Goal: Task Accomplishment & Management: Complete application form

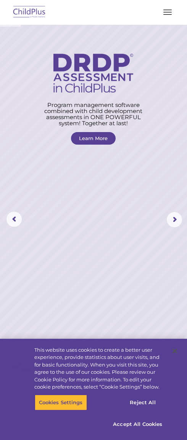
scroll to position [1002, 0]
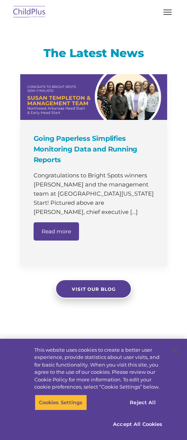
select select "MEDIUM"
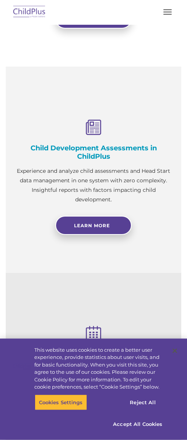
scroll to position [562, 0]
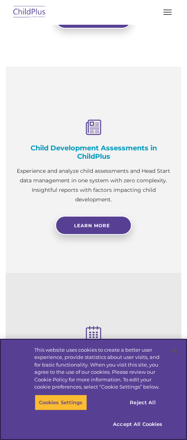
click at [15, 437] on div "Cookies Settings Reject All Accept All Cookies" at bounding box center [94, 417] width 168 height 45
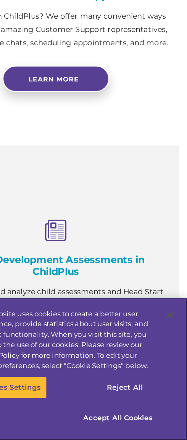
scroll to position [0, 0]
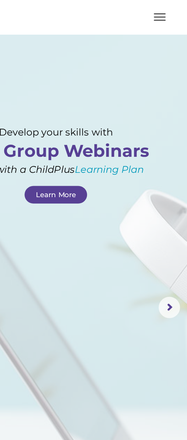
click at [159, 7] on button "button" at bounding box center [167, 12] width 16 height 12
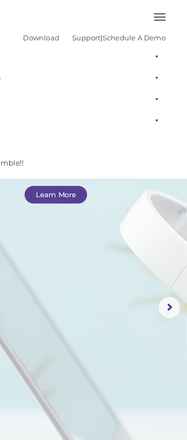
click at [159, 16] on button "button" at bounding box center [167, 12] width 16 height 12
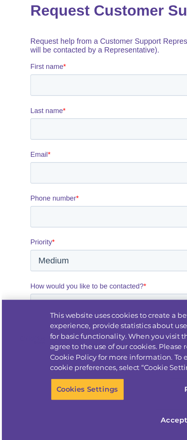
scroll to position [1195, 0]
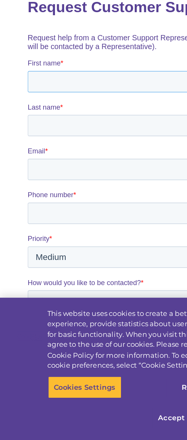
click at [48, 56] on input "First name *" at bounding box center [99, 54] width 144 height 15
type input "[PERSON_NAME]"
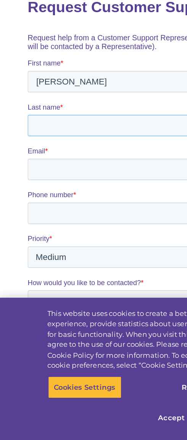
click at [58, 88] on input "Last name *" at bounding box center [99, 85] width 144 height 15
type input "Fountain"
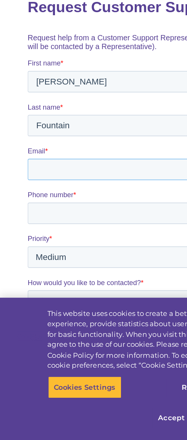
click at [61, 121] on input "Email *" at bounding box center [99, 117] width 144 height 15
type input "d"
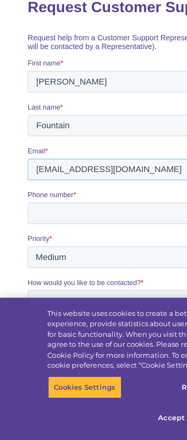
type input "[EMAIL_ADDRESS][DOMAIN_NAME]"
click at [67, 149] on input "Phone number *" at bounding box center [99, 148] width 144 height 15
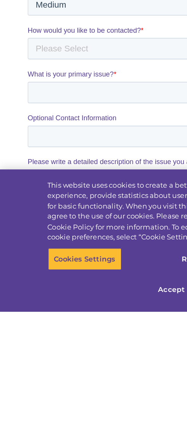
scroll to position [1283, 0]
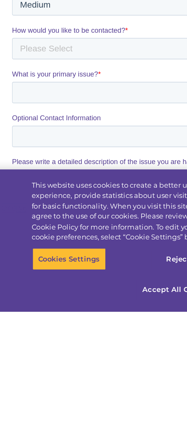
type input "7067952092"
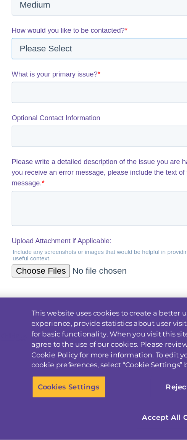
select select "Email"
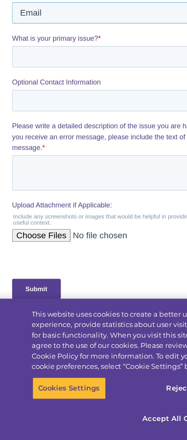
scroll to position [1401, 0]
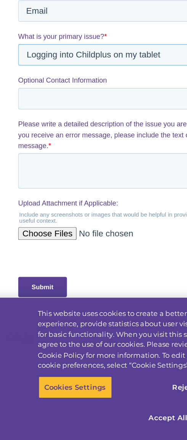
type input "Logging into Childplus on my tablet"
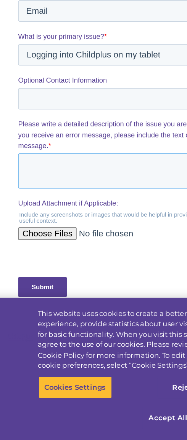
click at [38, 34] on textarea "Please write a detailed description of the issue you are having. If you receive…" at bounding box center [90, 34] width 144 height 25
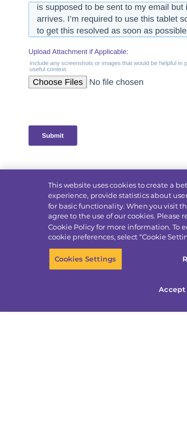
scroll to position [1437, 0]
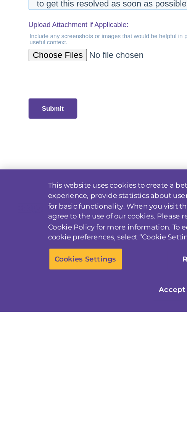
type textarea "I cannot log into my Childplus account on my tablet. I changed the password rec…"
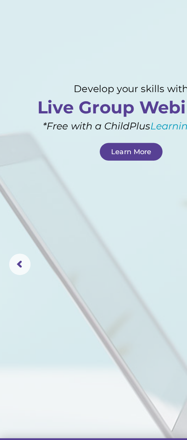
scroll to position [0, 0]
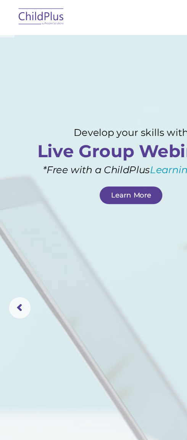
click at [127, 6] on div at bounding box center [93, 12] width 156 height 18
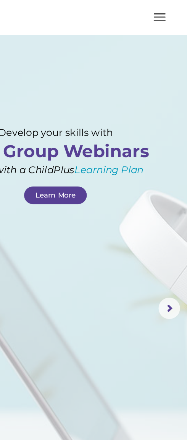
click at [159, 10] on button "button" at bounding box center [167, 12] width 16 height 12
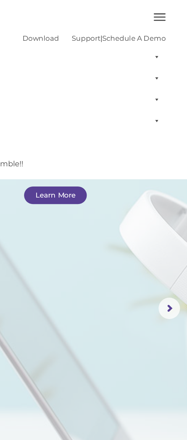
click at [159, 10] on button "button" at bounding box center [167, 12] width 16 height 12
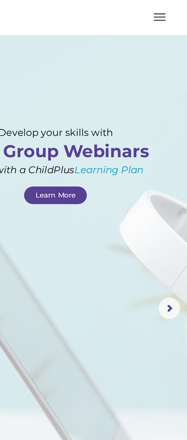
click at [159, 10] on button "button" at bounding box center [167, 12] width 16 height 12
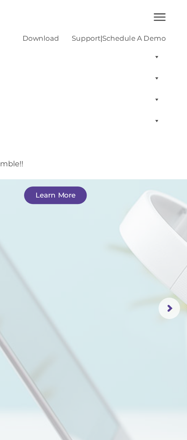
click at [159, 11] on button "button" at bounding box center [167, 12] width 16 height 12
